Goal: Task Accomplishment & Management: Use online tool/utility

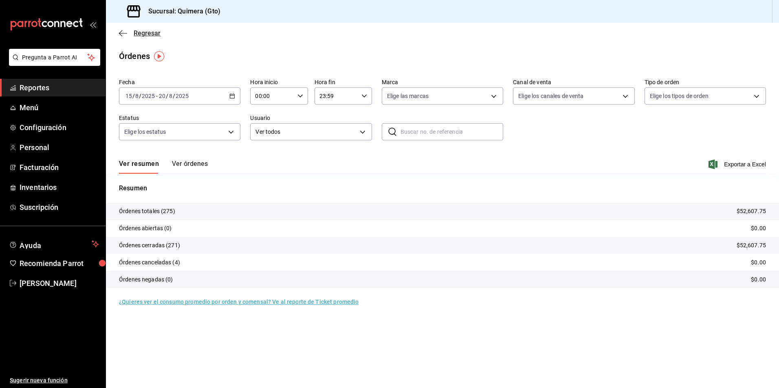
click at [125, 34] on icon "button" at bounding box center [123, 33] width 8 height 7
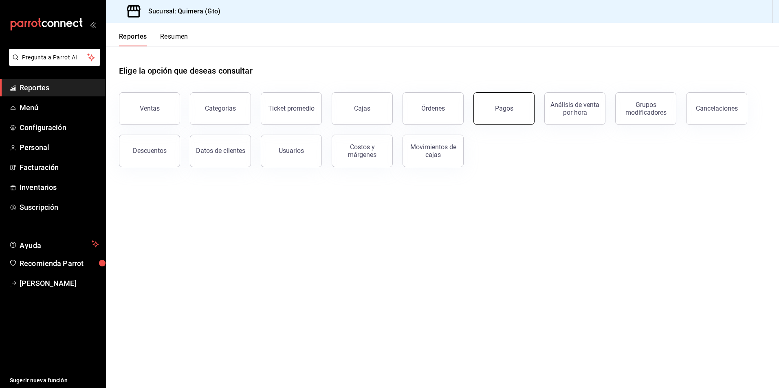
click at [503, 115] on button "Pagos" at bounding box center [503, 108] width 61 height 33
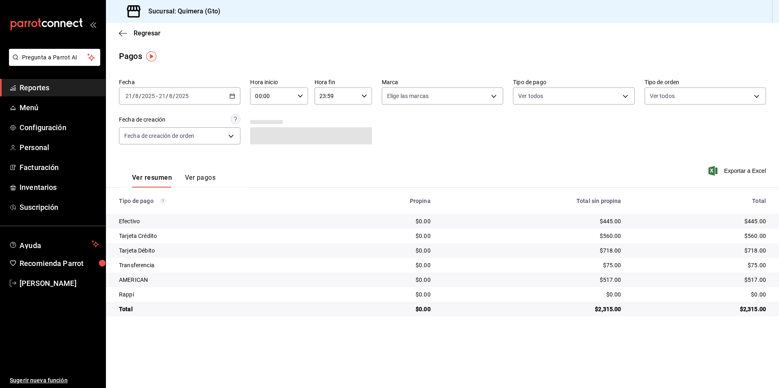
click at [231, 96] on icon "button" at bounding box center [232, 96] width 6 height 6
click at [151, 215] on span "Rango de fechas" at bounding box center [157, 212] width 63 height 9
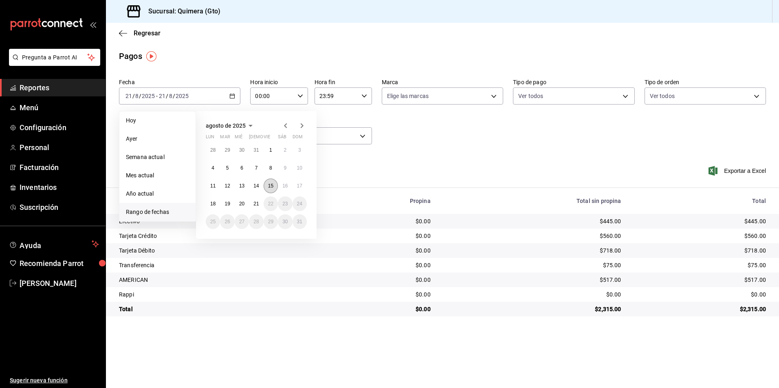
click at [273, 185] on abbr "15" at bounding box center [270, 186] width 5 height 6
click at [246, 204] on button "20" at bounding box center [242, 204] width 14 height 15
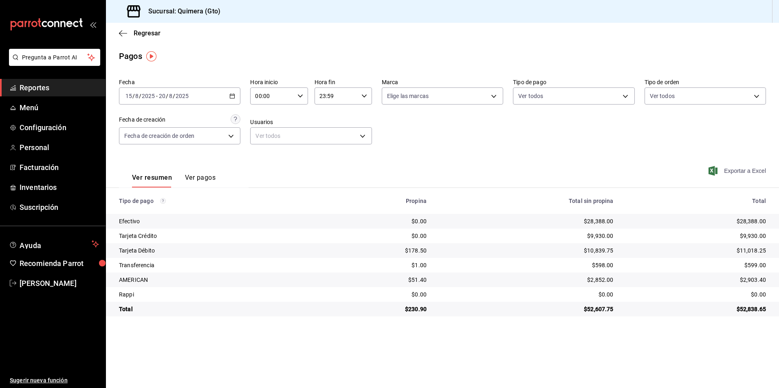
click at [746, 171] on span "Exportar a Excel" at bounding box center [738, 171] width 56 height 10
